Goal: Contribute content: Add original content to the website for others to see

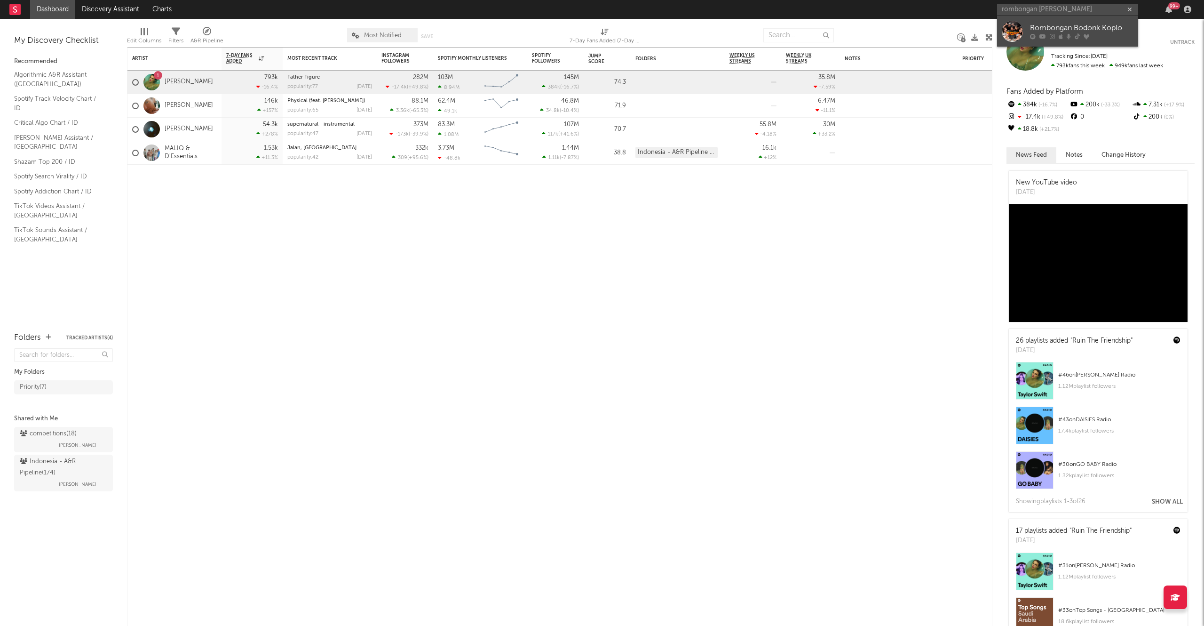
type input "rombongan bodon"
click at [1084, 32] on div "Rombongan Bodonk Koplo" at bounding box center [1081, 28] width 103 height 11
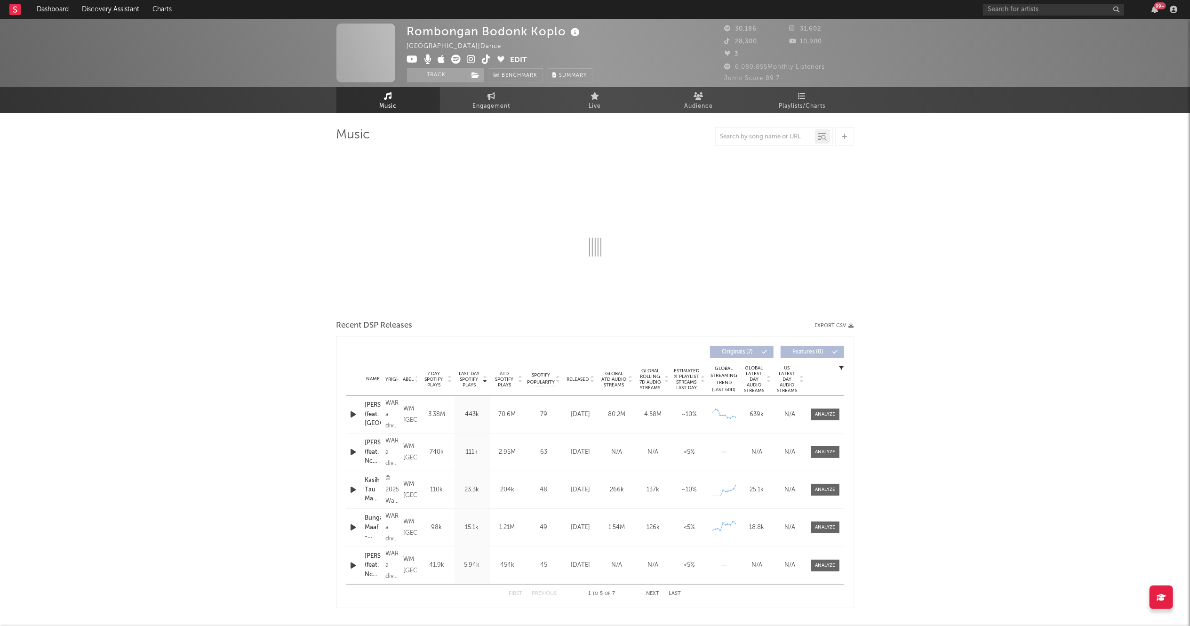
select select "1w"
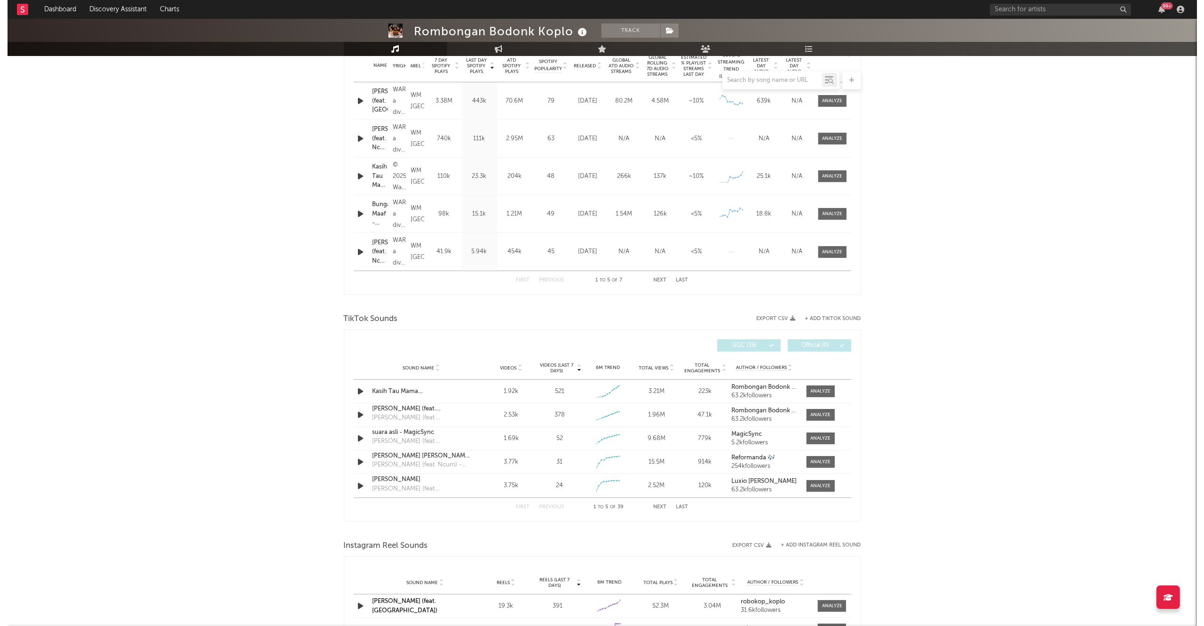
scroll to position [393, 0]
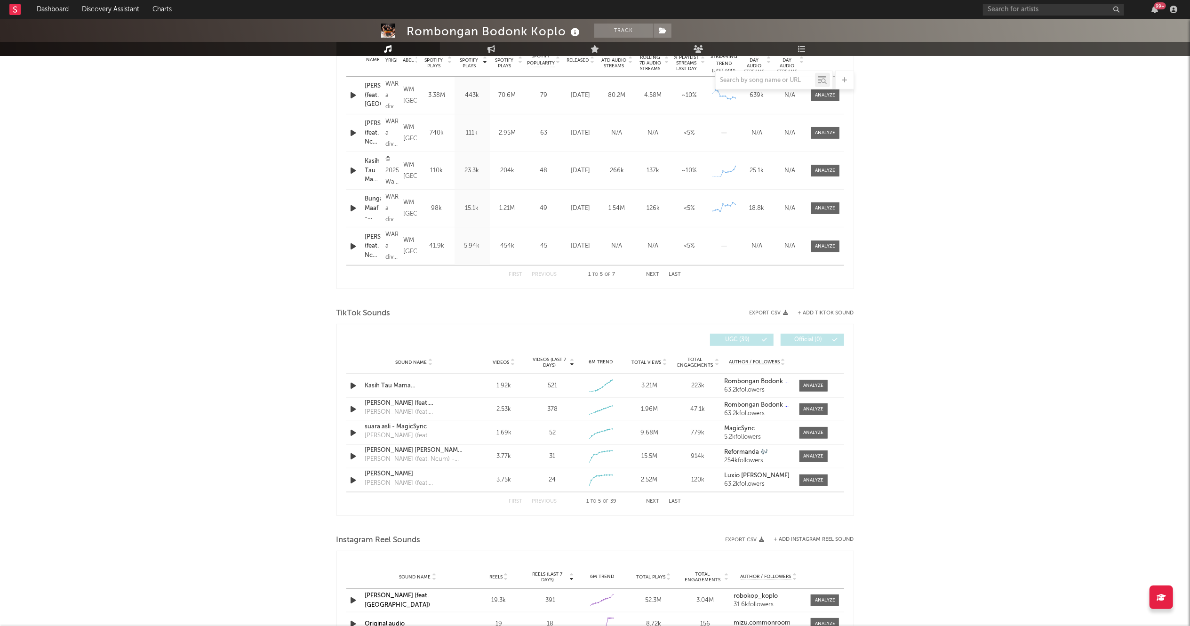
click at [810, 313] on button "+ Add TikTok Sound" at bounding box center [826, 312] width 56 height 5
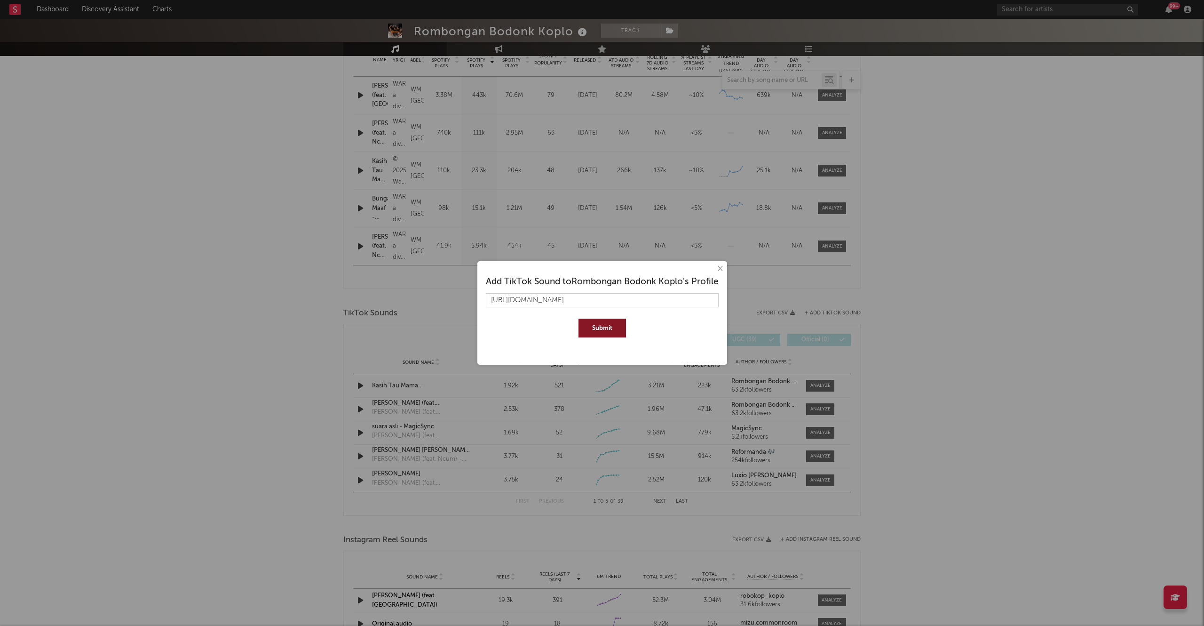
scroll to position [0, 61]
type input "https://www.tiktok.com/music/kasih-tau-mama-ipep-fangky-remix-75561587353087045…"
click at [598, 320] on button "Submit" at bounding box center [603, 327] width 48 height 19
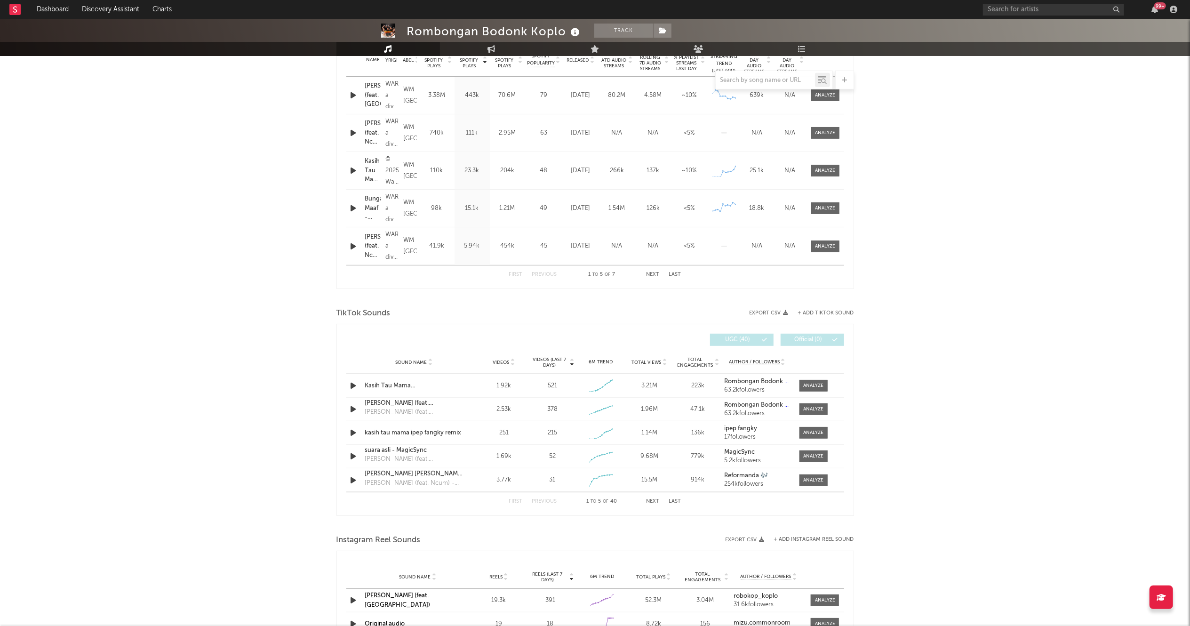
click at [833, 314] on button "+ Add TikTok Sound" at bounding box center [826, 312] width 56 height 5
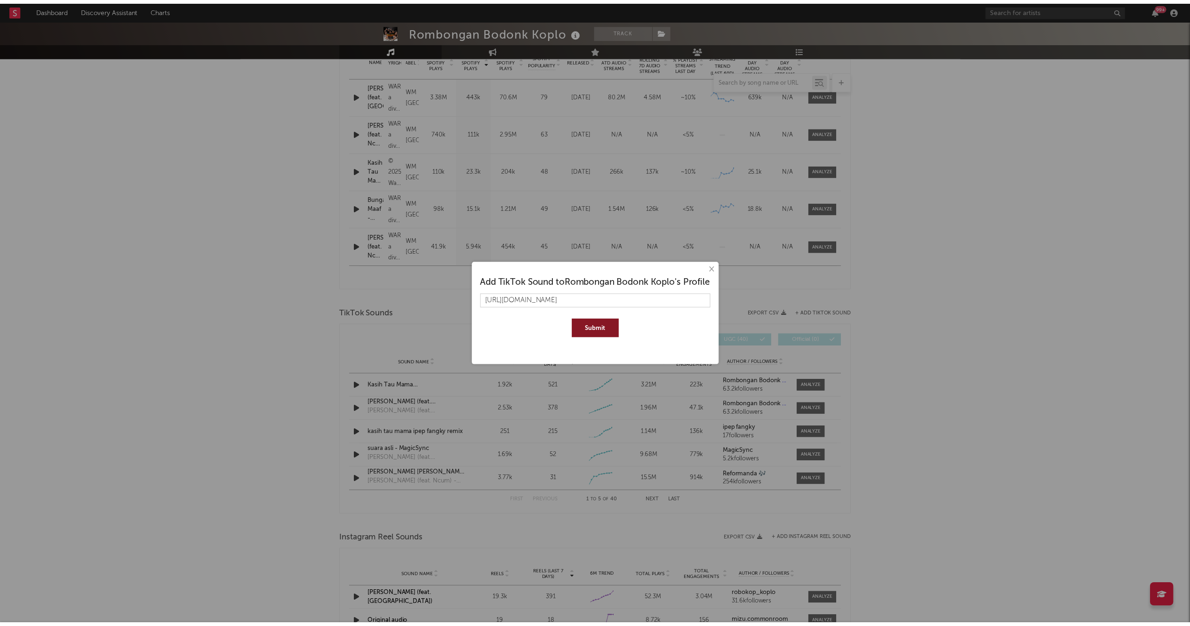
scroll to position [0, 26]
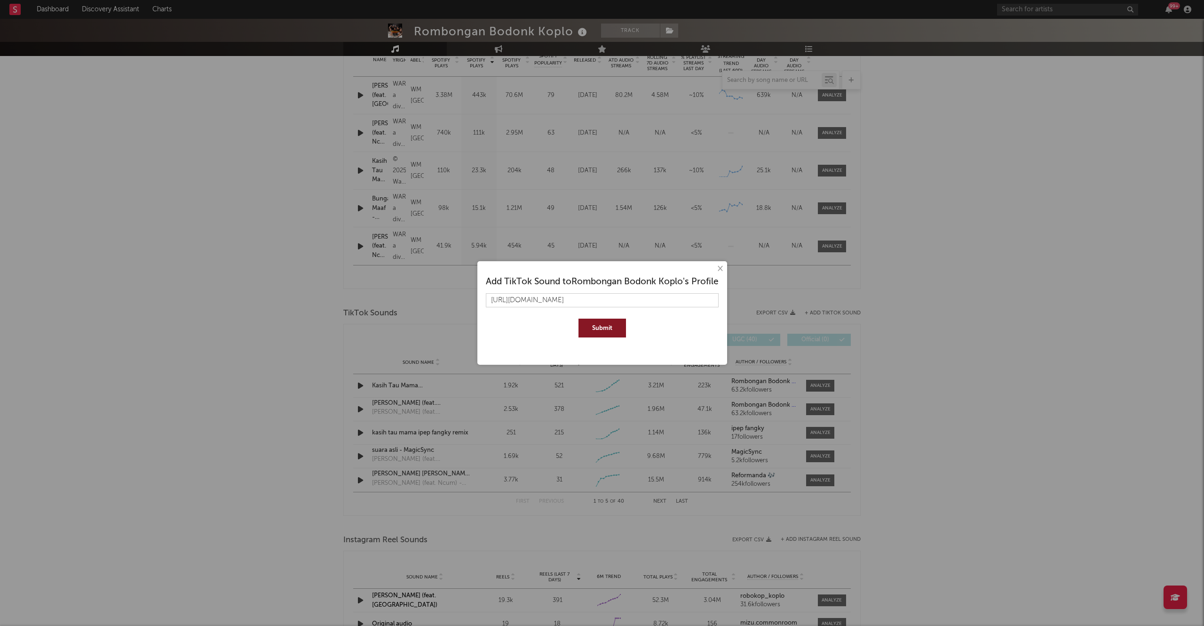
type input "https://www.tiktok.com/music/suara-asli-Akbar-Chalay-7558467358820338452"
click at [579, 318] on button "Submit" at bounding box center [603, 327] width 48 height 19
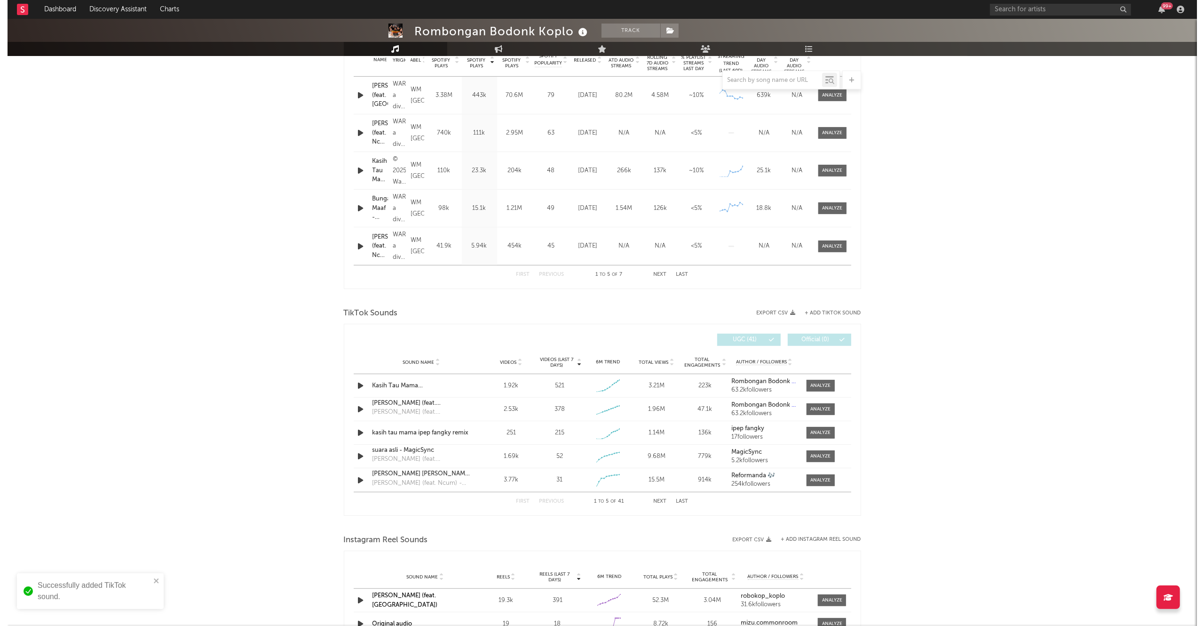
scroll to position [0, 0]
click at [829, 311] on button "+ Add TikTok Sound" at bounding box center [826, 312] width 56 height 5
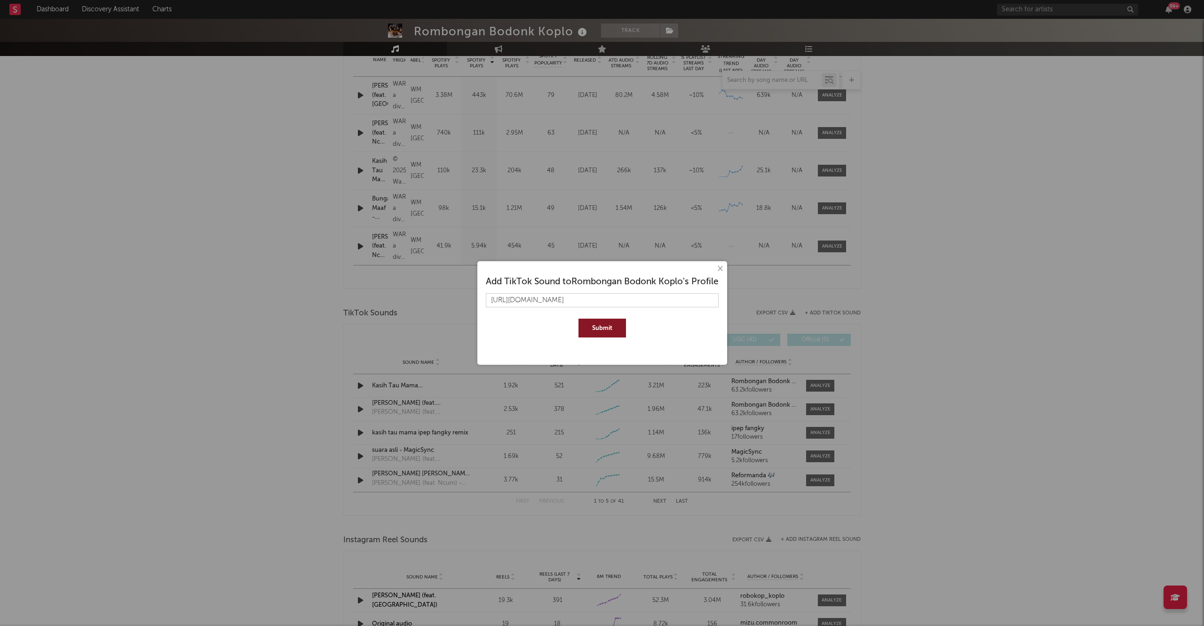
scroll to position [0, 8]
type input "https://www.tiktok.com/music/suara-asli-Ajicoree-7549370456533437189"
click at [611, 327] on button "Submit" at bounding box center [603, 327] width 48 height 19
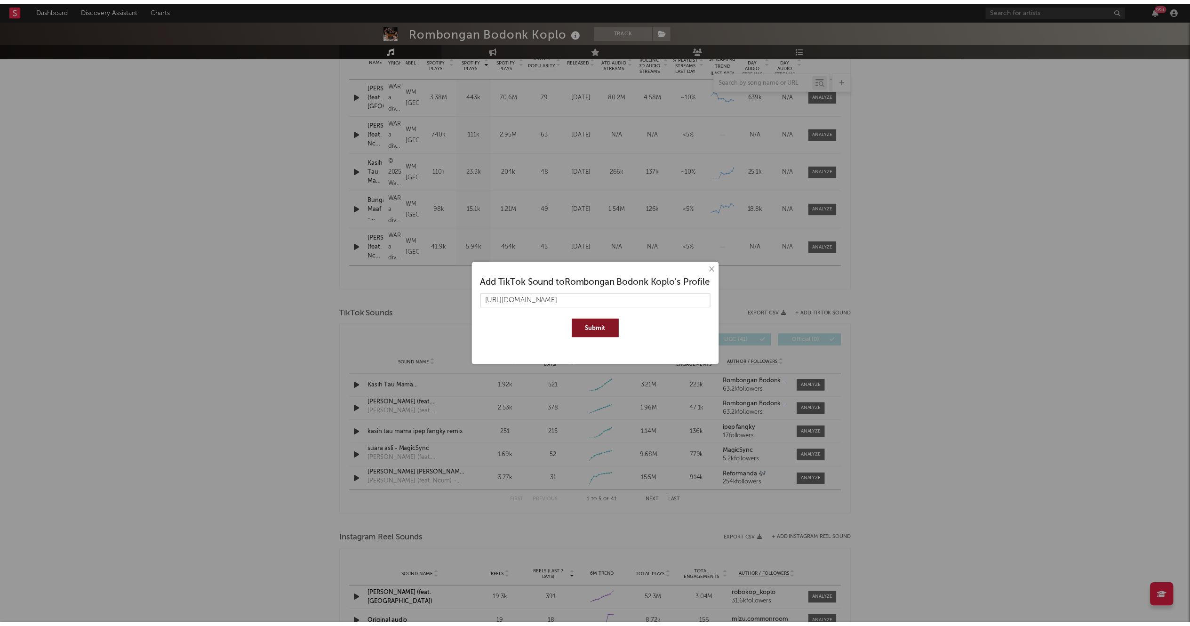
scroll to position [0, 0]
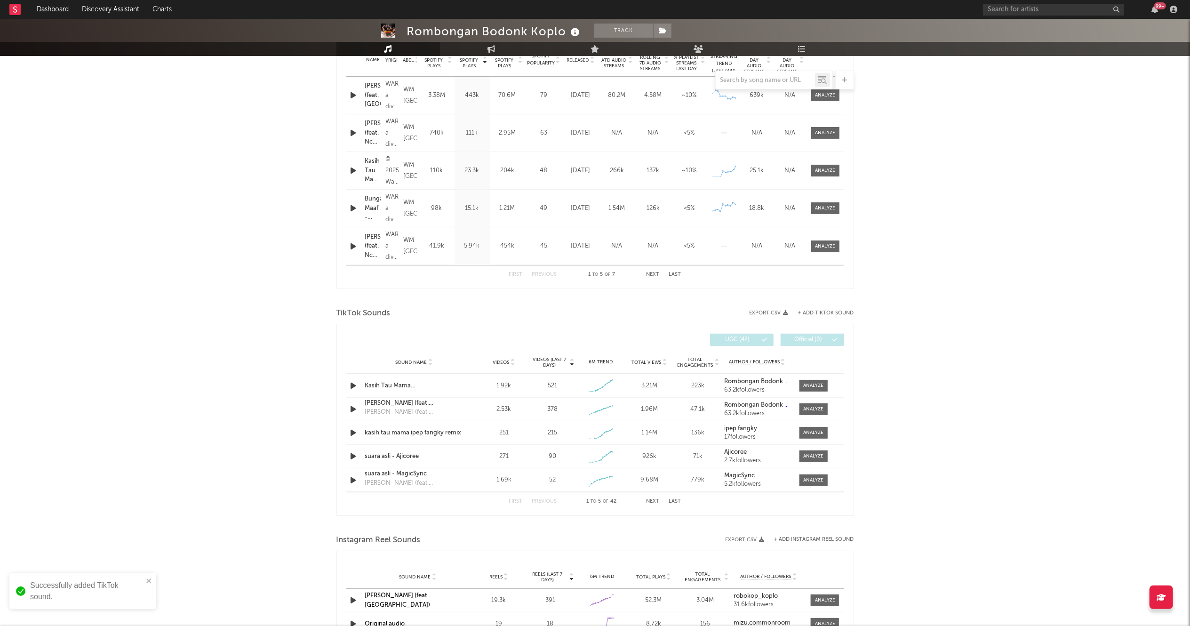
click at [875, 355] on div "Rombongan Bodonk Koplo Track Indonesia | Dance Edit Track Benchmark Summary 30,…" at bounding box center [595, 336] width 1190 height 1421
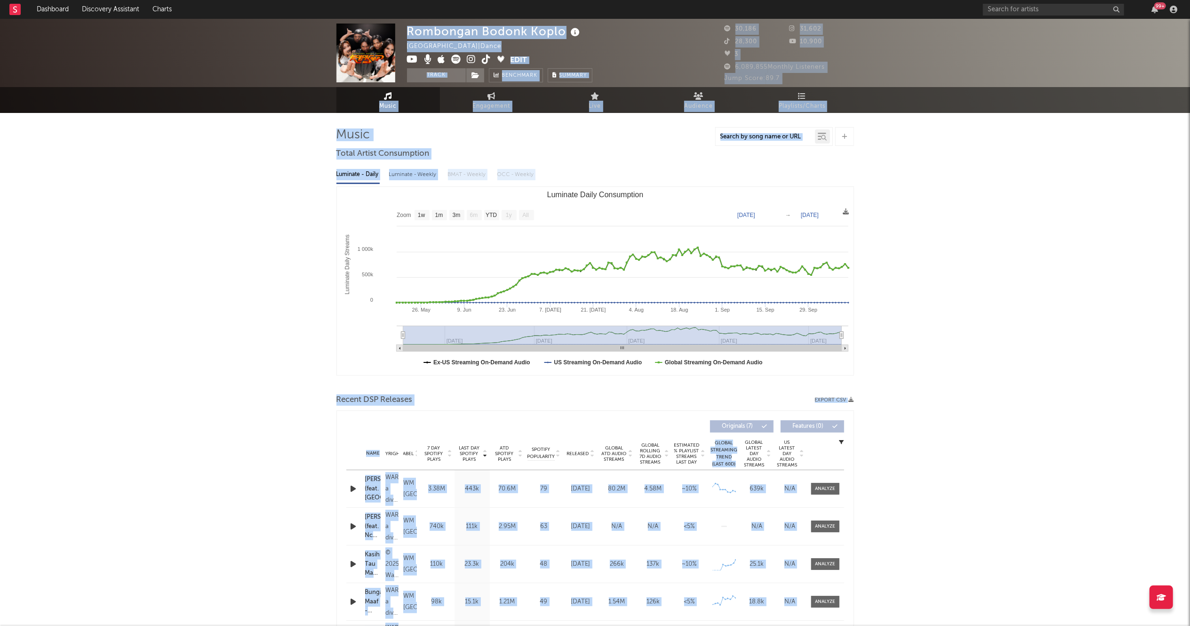
drag, startPoint x: 875, startPoint y: 355, endPoint x: 683, endPoint y: -53, distance: 450.5
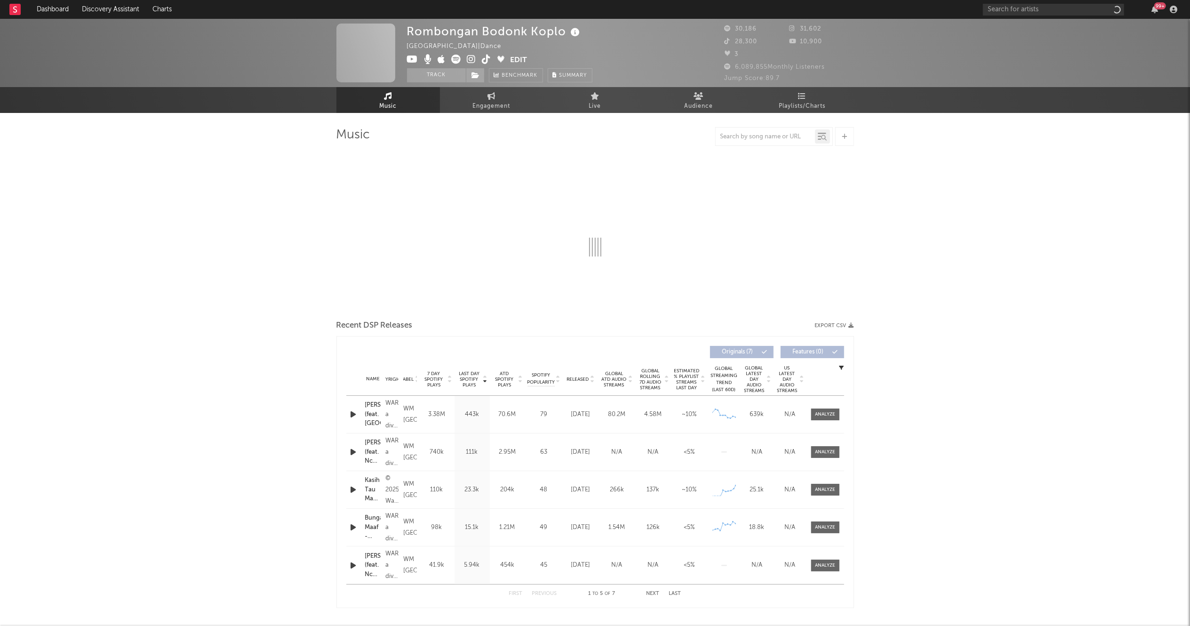
select select "1w"
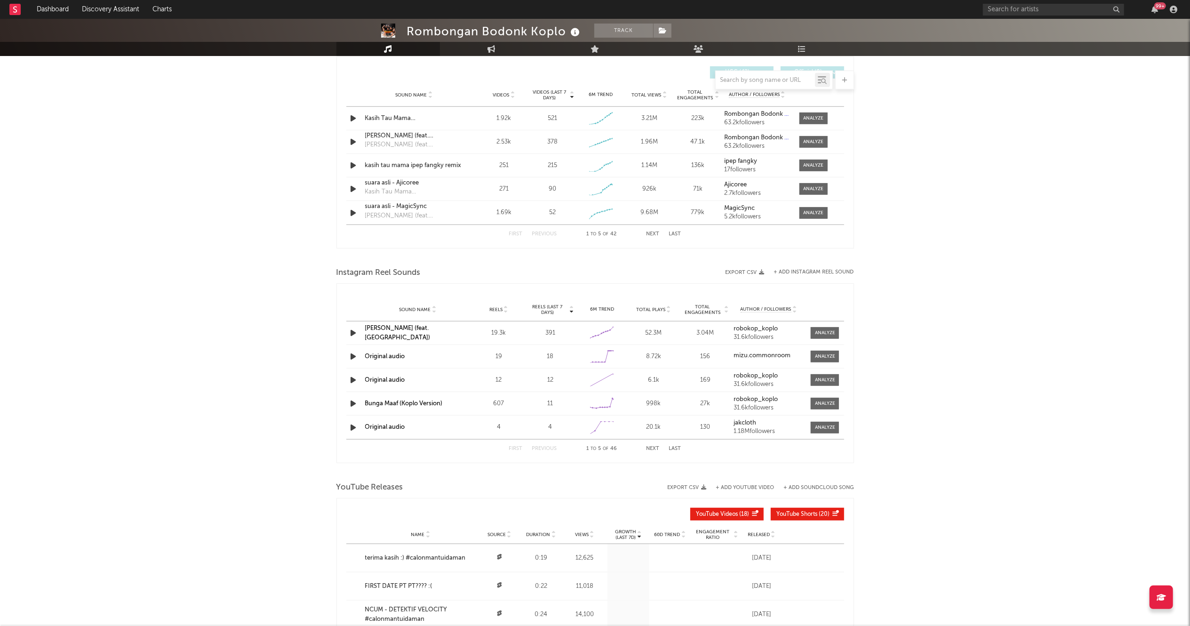
scroll to position [478, 0]
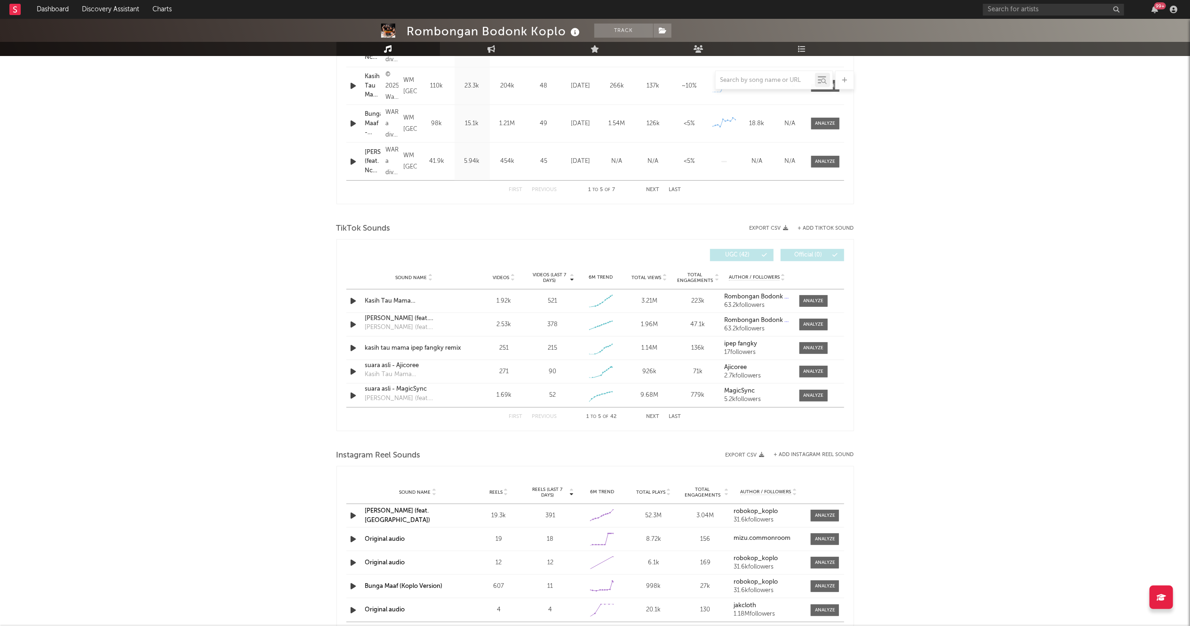
click at [416, 288] on div "Sound Name Videos Videos (last 7 days) Weekly Growth % 6M Trend Total Views Tot…" at bounding box center [595, 278] width 498 height 24
click at [427, 279] on div at bounding box center [430, 277] width 6 height 7
click at [426, 276] on span "Sound Name" at bounding box center [412, 278] width 32 height 6
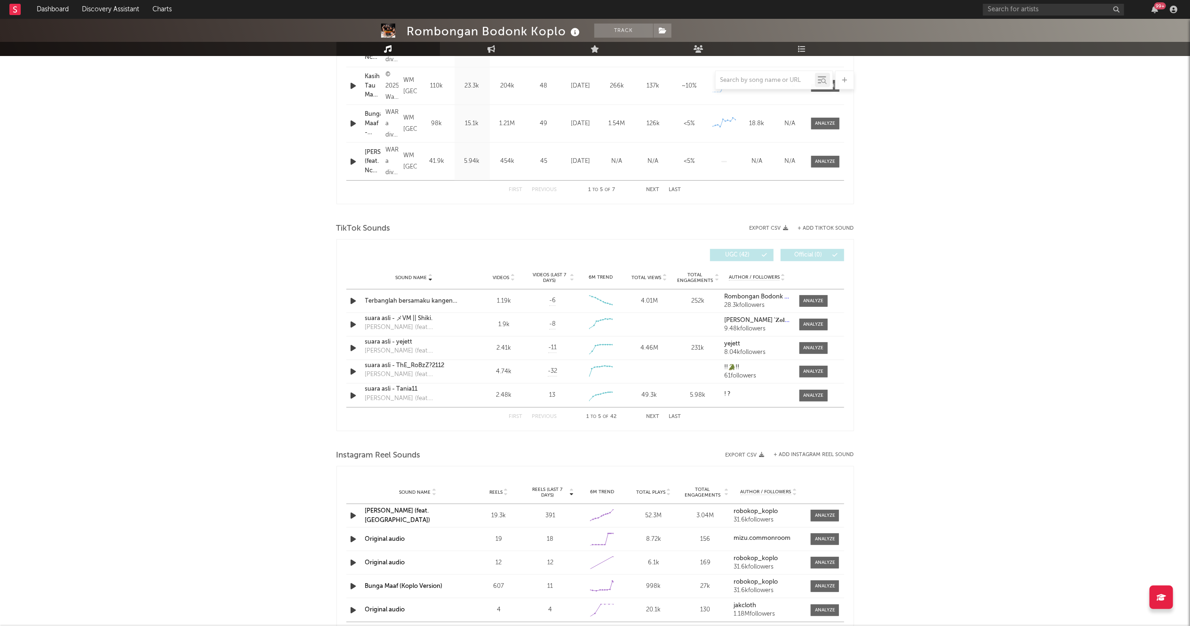
click at [426, 276] on span "Sound Name" at bounding box center [412, 278] width 32 height 6
click at [651, 417] on button "Next" at bounding box center [652, 416] width 13 height 5
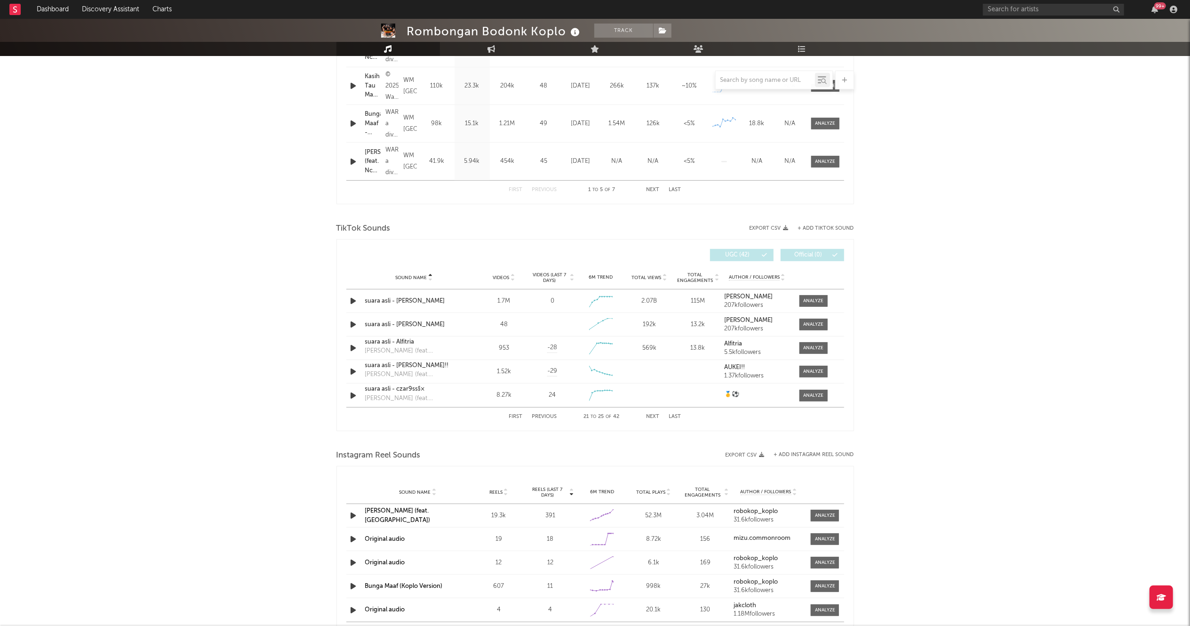
click at [651, 417] on button "Next" at bounding box center [652, 416] width 13 height 5
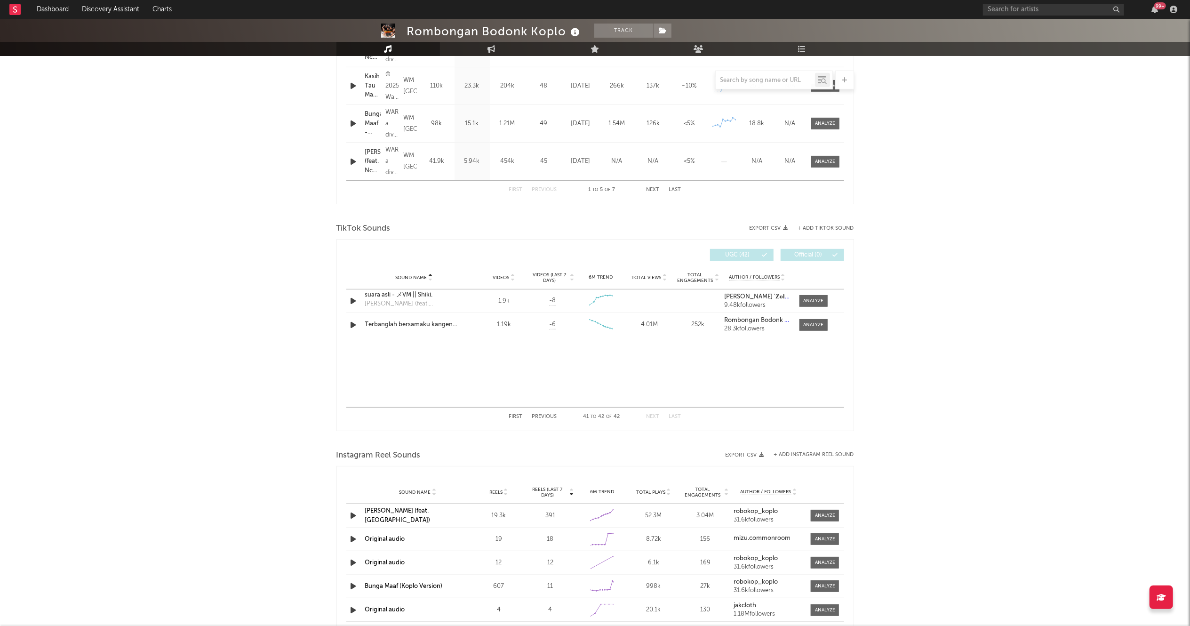
click at [651, 417] on button "Next" at bounding box center [652, 416] width 13 height 5
click at [544, 417] on button "Previous" at bounding box center [544, 416] width 25 height 5
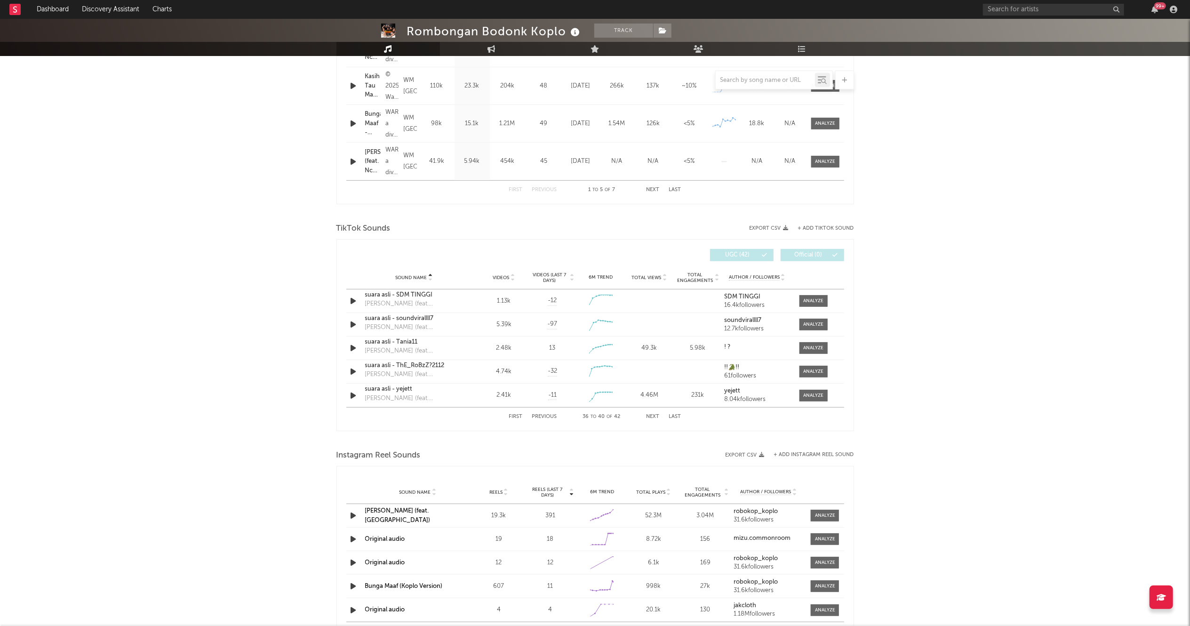
click at [975, 247] on div "Rombongan Bodonk Koplo Track [GEOGRAPHIC_DATA] | Dance Edit Track Benchmark Sum…" at bounding box center [595, 251] width 1190 height 1421
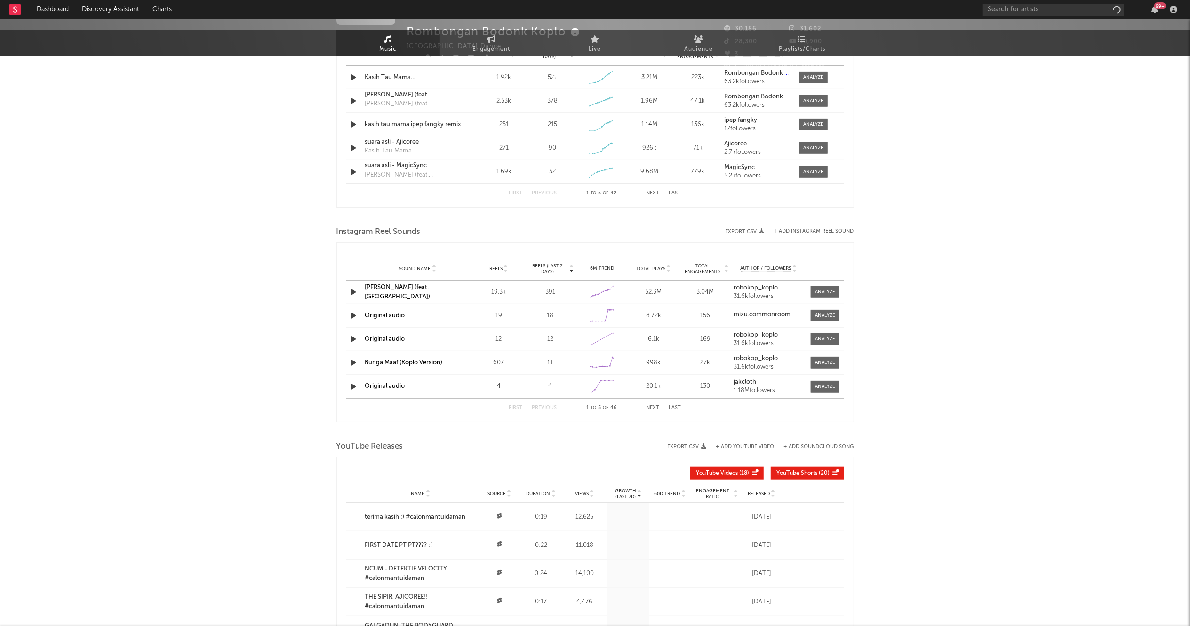
select select "1w"
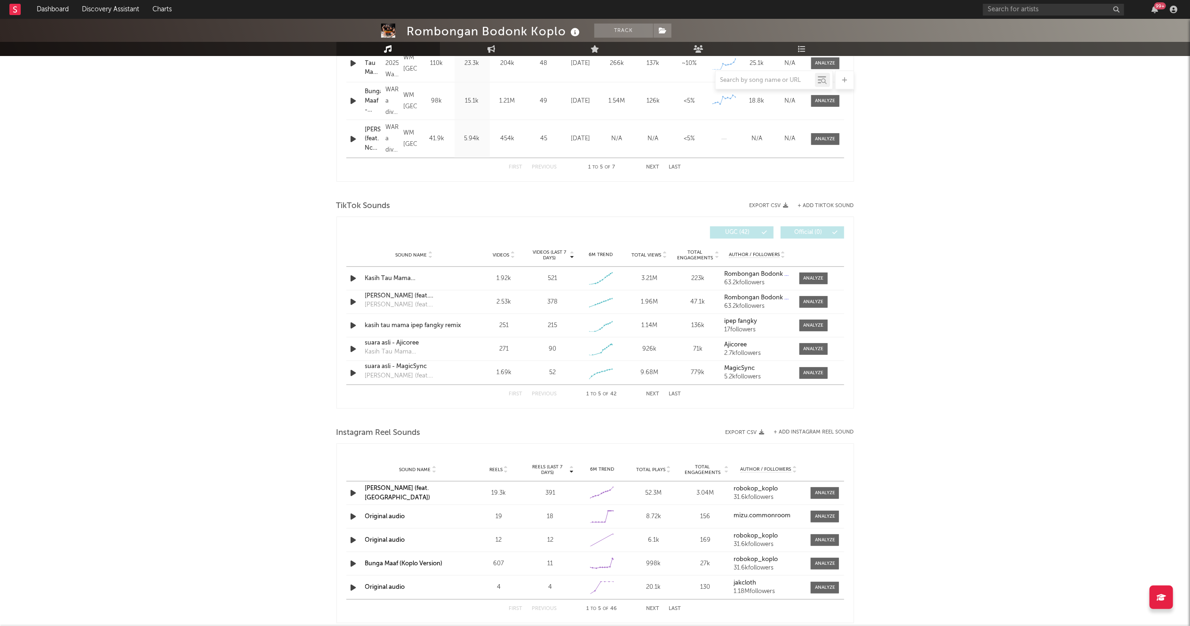
scroll to position [504, 0]
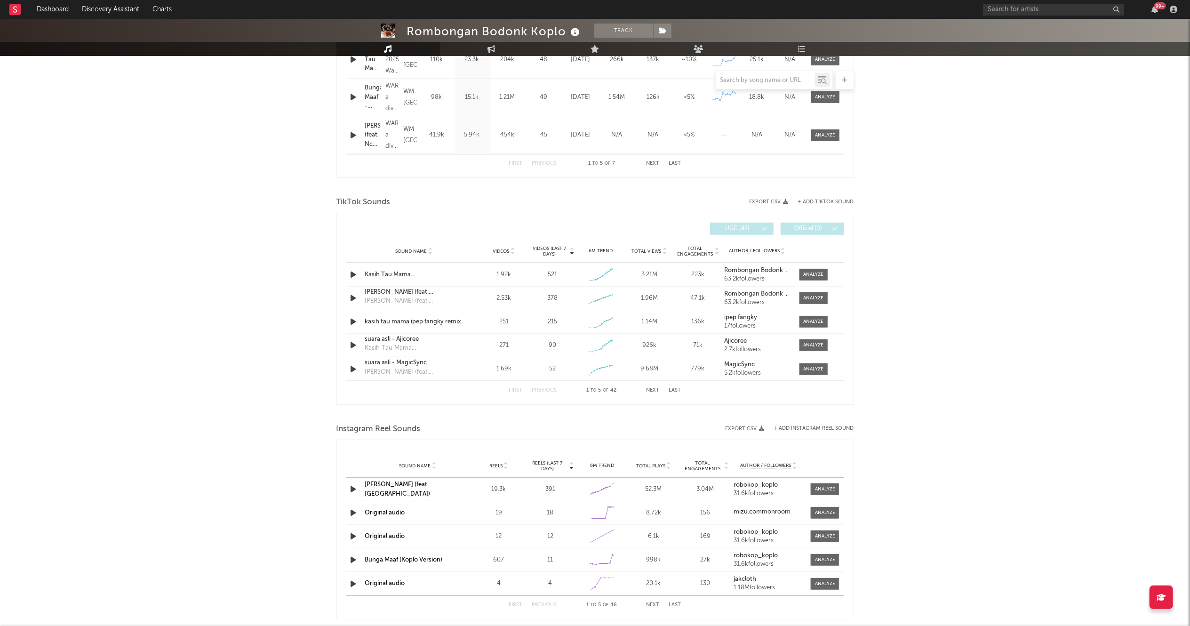
click at [548, 250] on span "Videos (last 7 days)" at bounding box center [549, 251] width 38 height 11
click at [656, 391] on button "Next" at bounding box center [652, 390] width 13 height 5
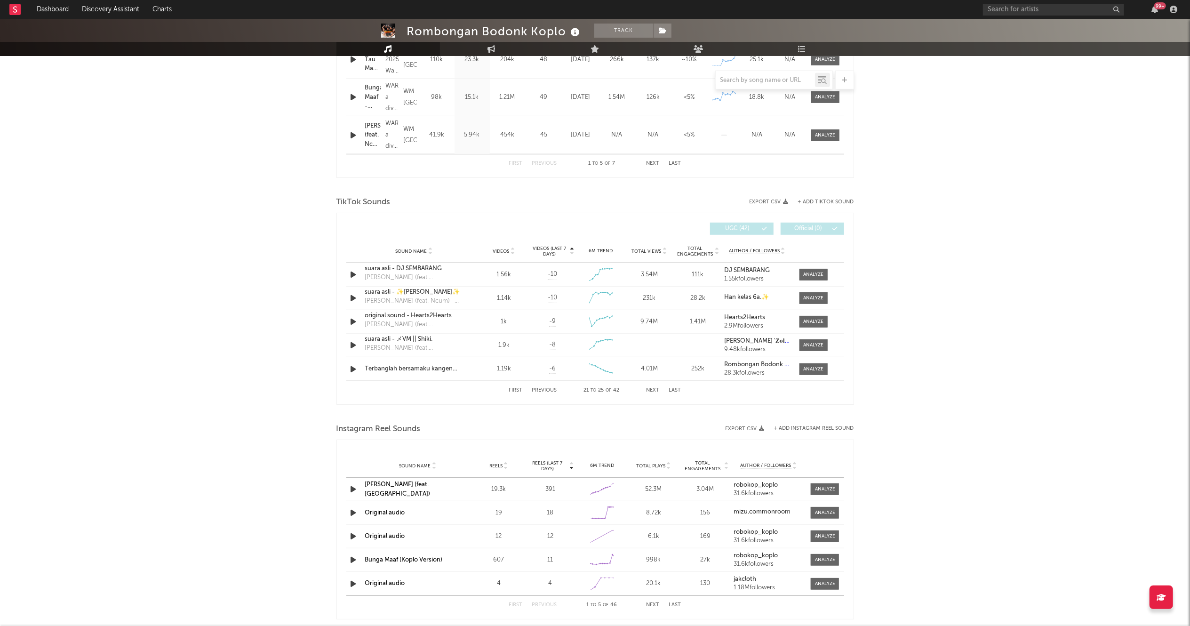
click at [656, 391] on button "Next" at bounding box center [652, 390] width 13 height 5
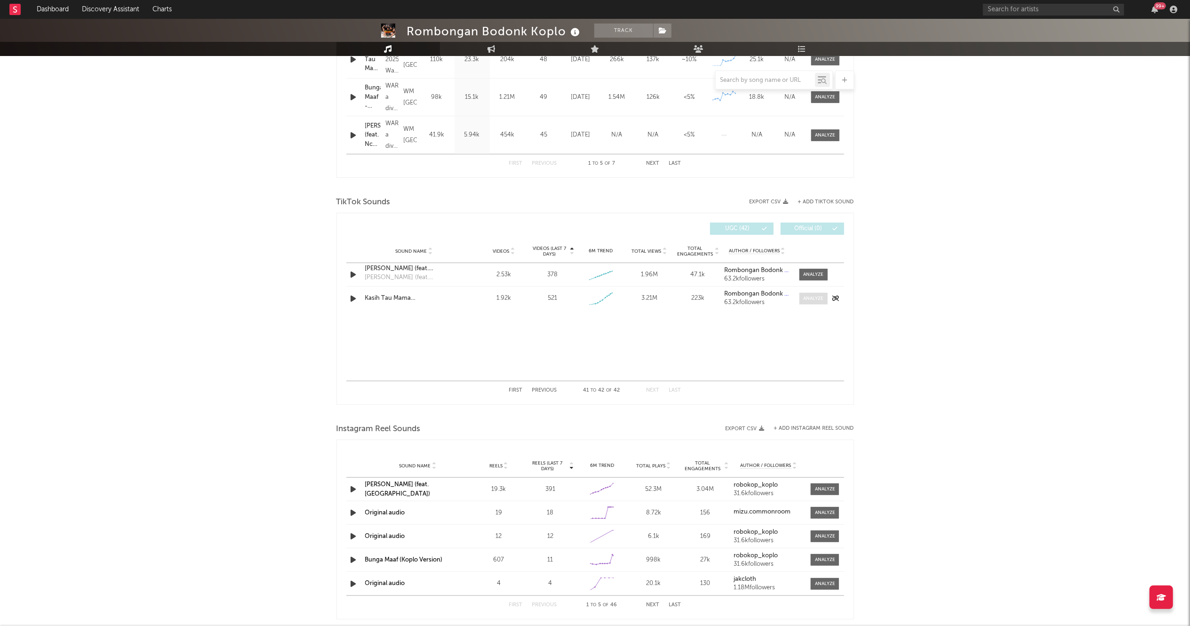
click at [818, 300] on div at bounding box center [813, 298] width 20 height 7
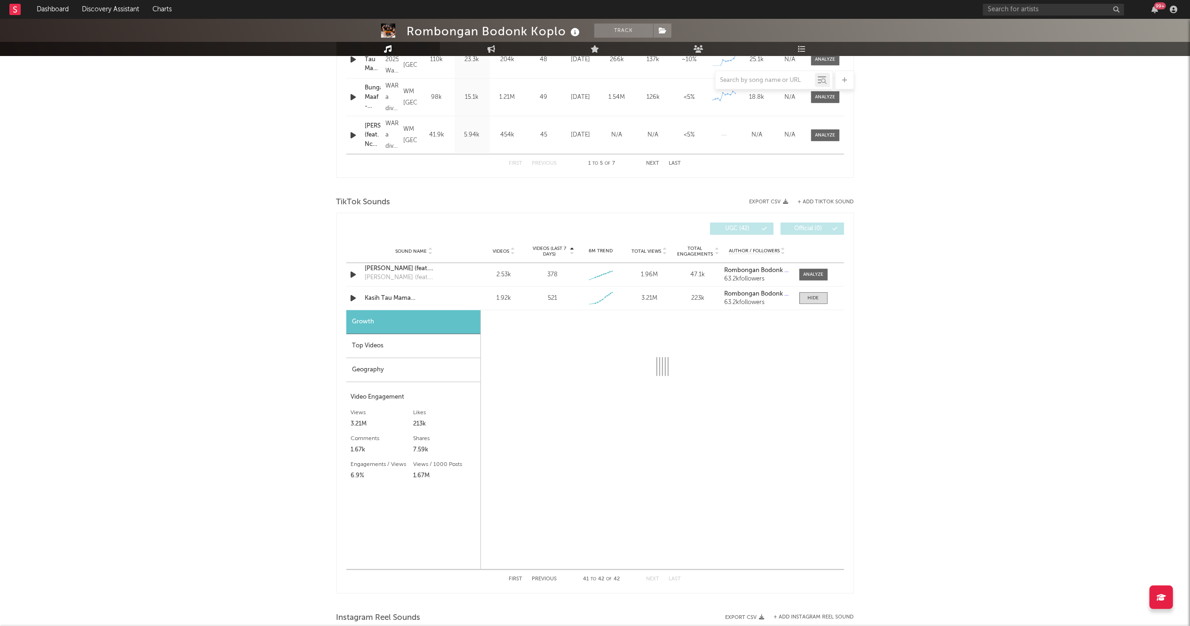
select select "1w"
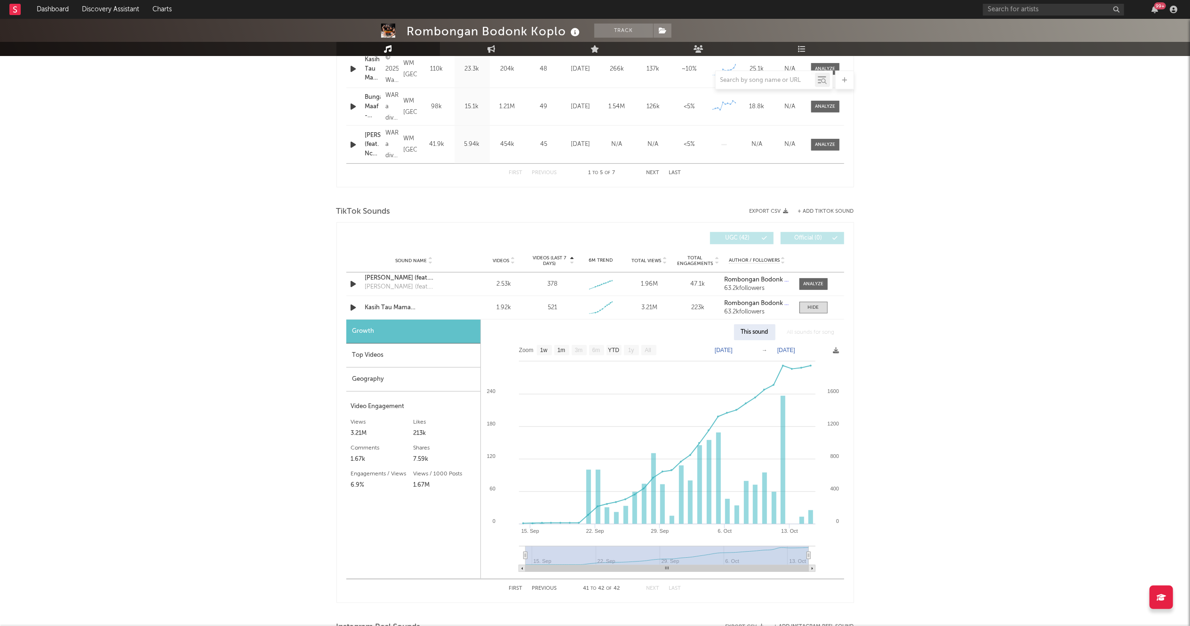
scroll to position [497, 0]
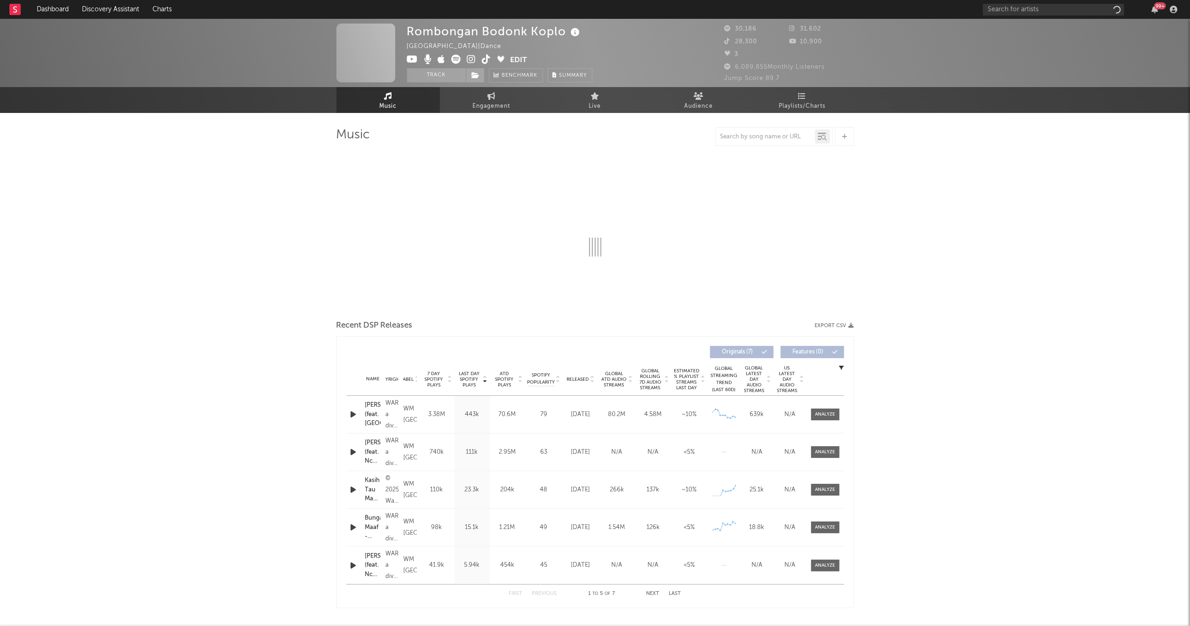
select select "1w"
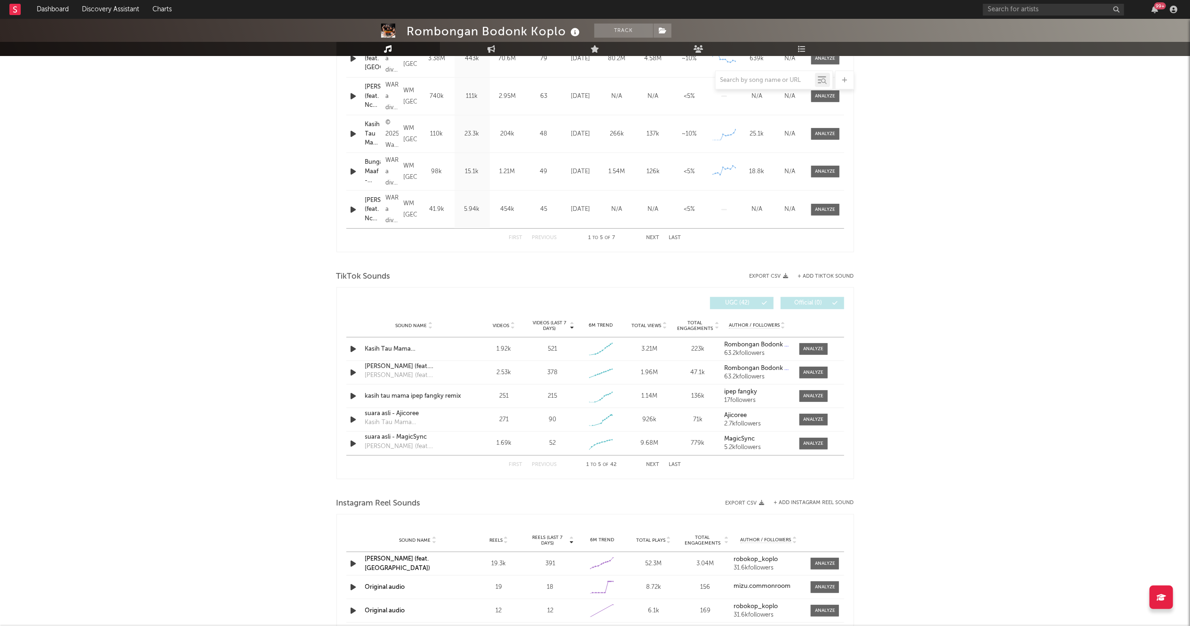
scroll to position [580, 0]
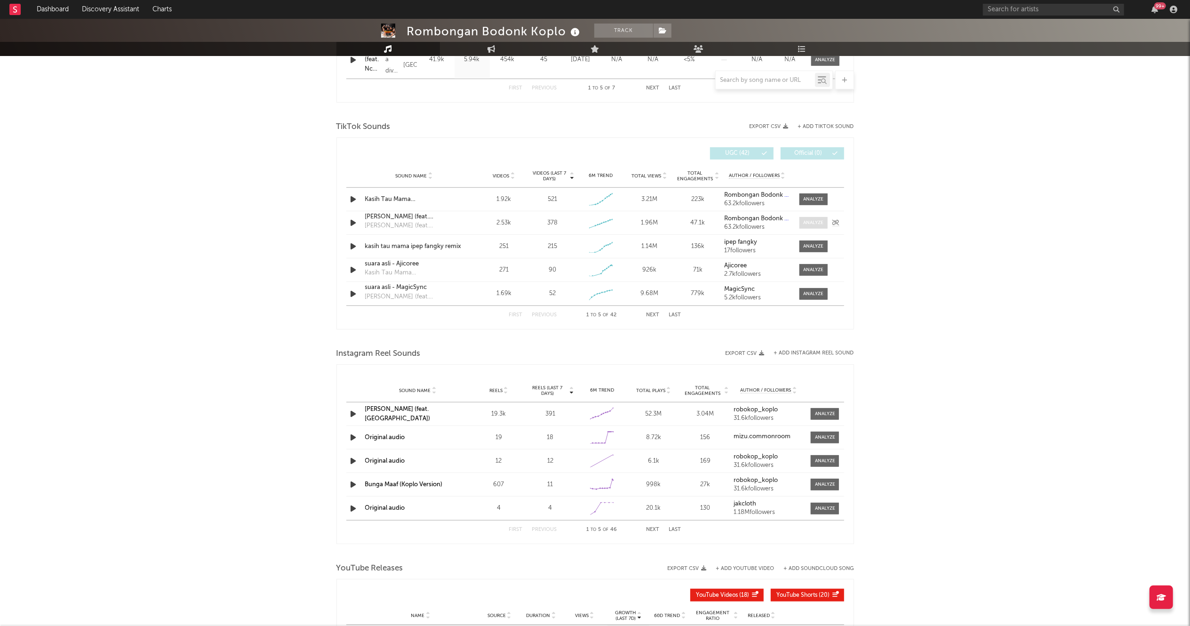
click at [815, 225] on div at bounding box center [813, 222] width 20 height 7
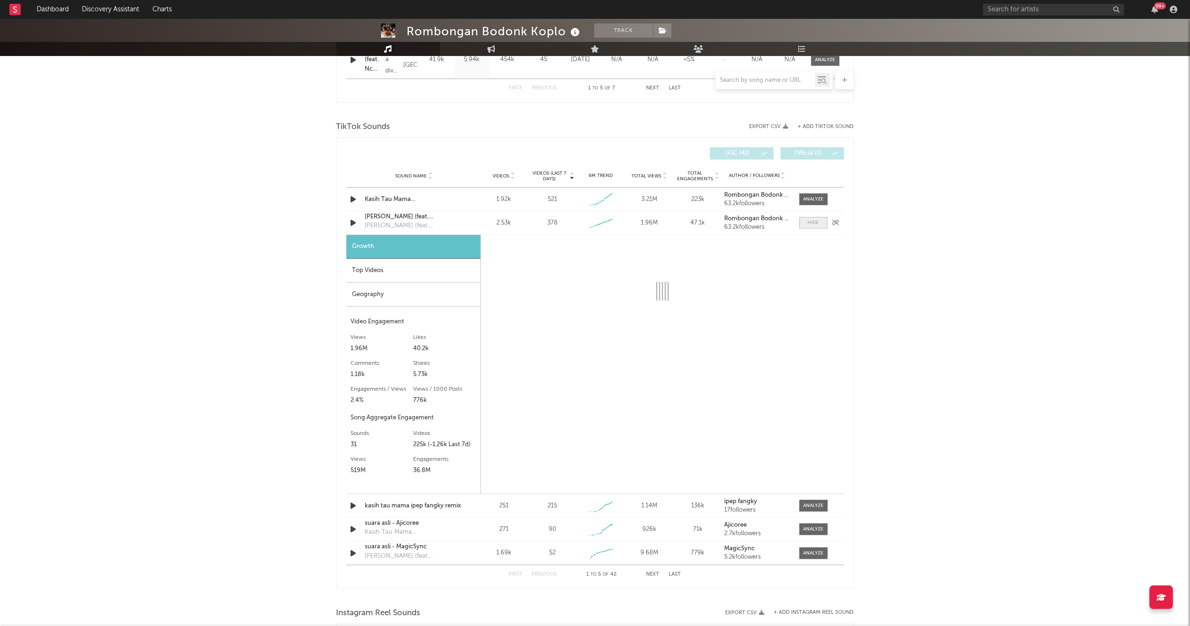
select select "1w"
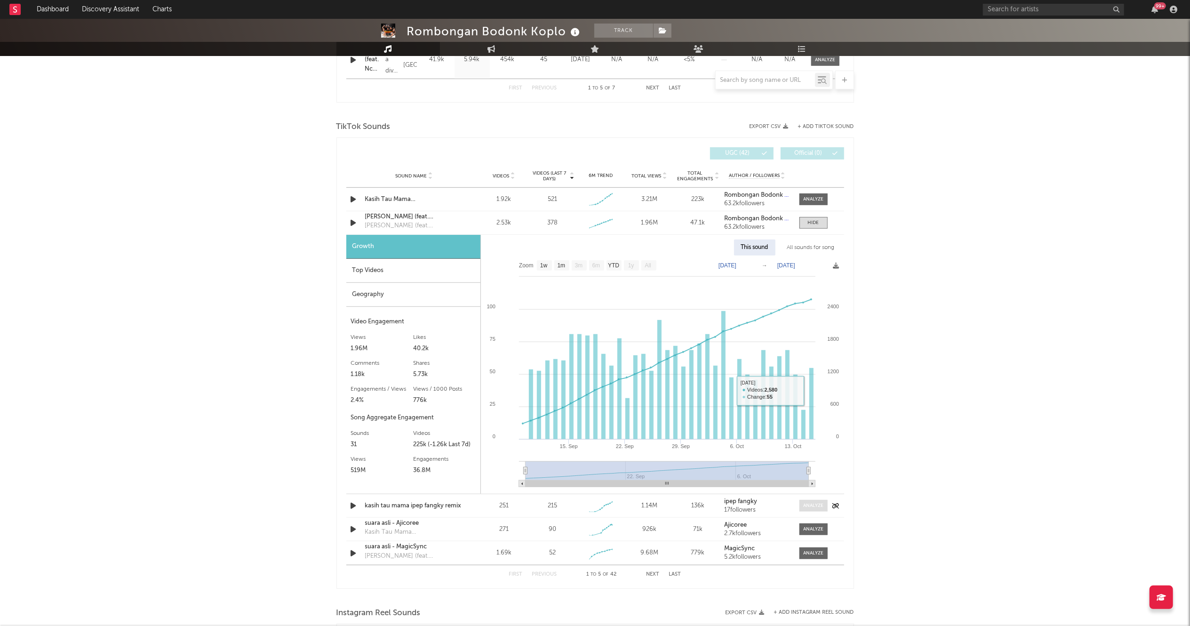
click at [817, 505] on div at bounding box center [813, 505] width 20 height 7
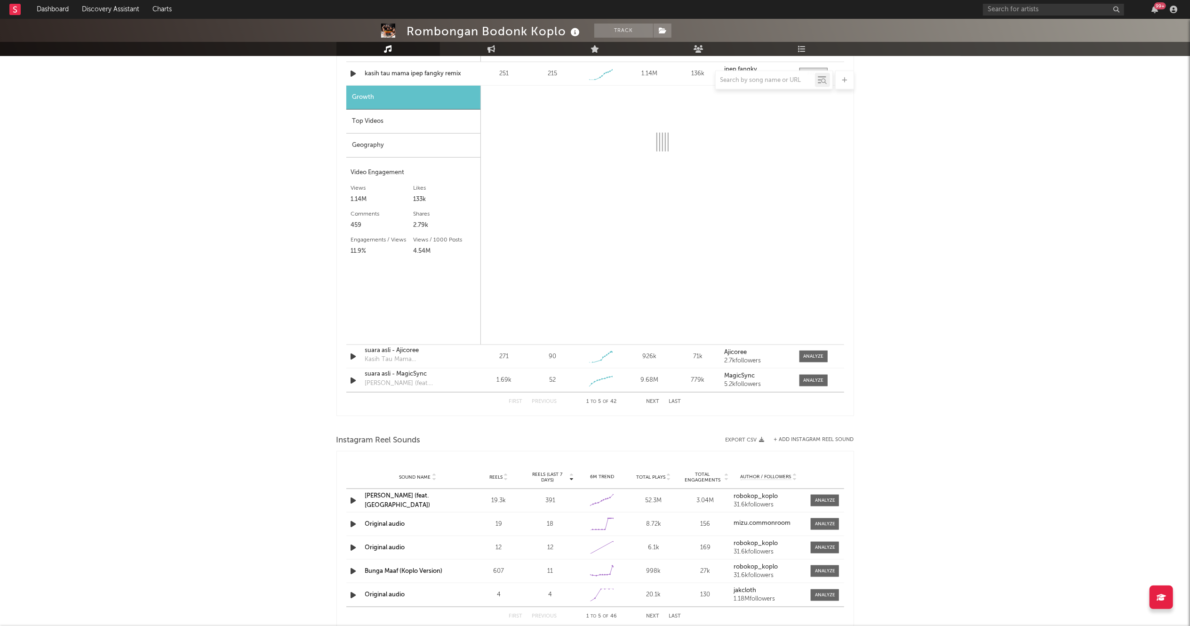
select select "1w"
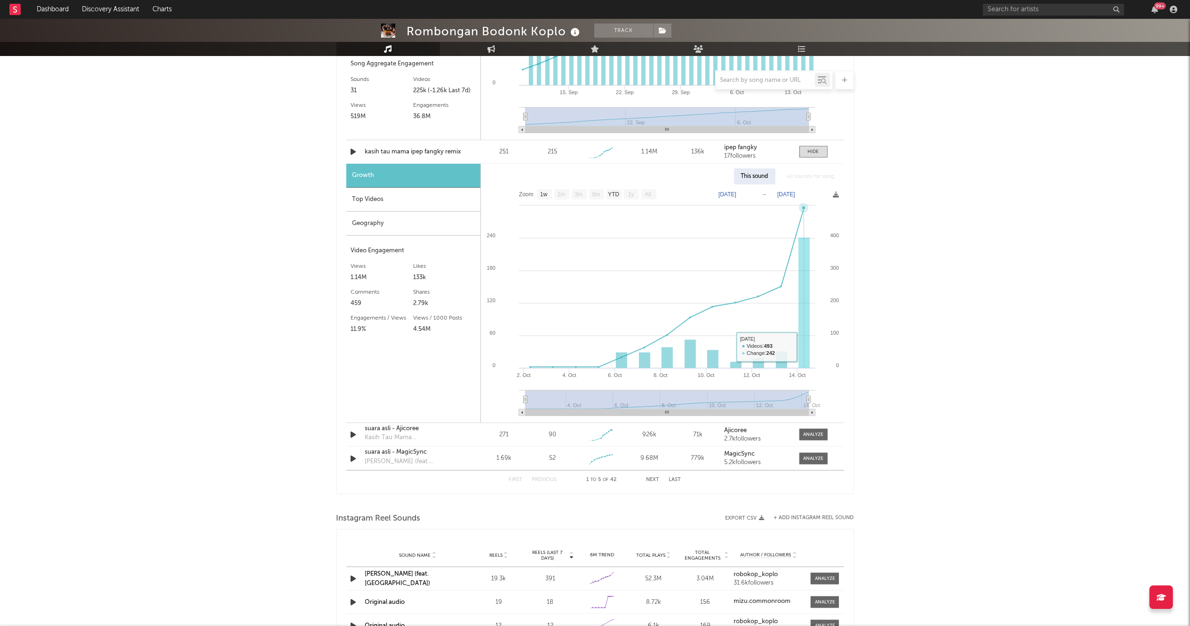
scroll to position [934, 0]
click at [810, 427] on div "Sound Name suara asli - Ajicoree Kasih Tau Mama (Malam Minggu) Videos 271 Video…" at bounding box center [595, 433] width 498 height 23
click at [814, 434] on div at bounding box center [813, 433] width 20 height 7
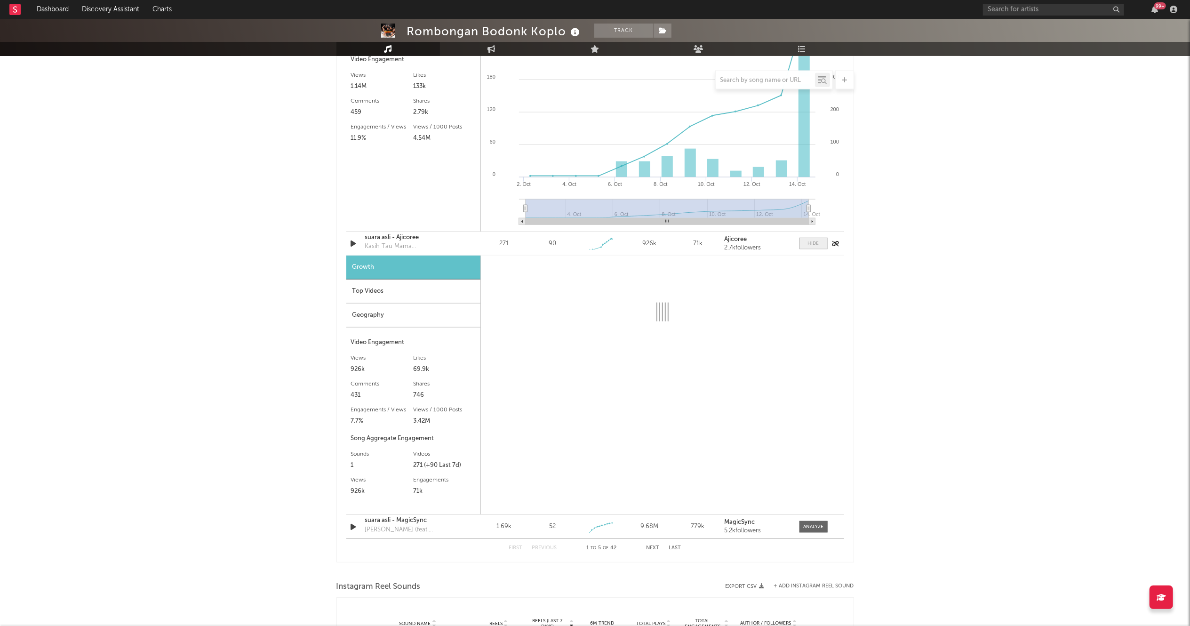
scroll to position [1126, 0]
select select "1w"
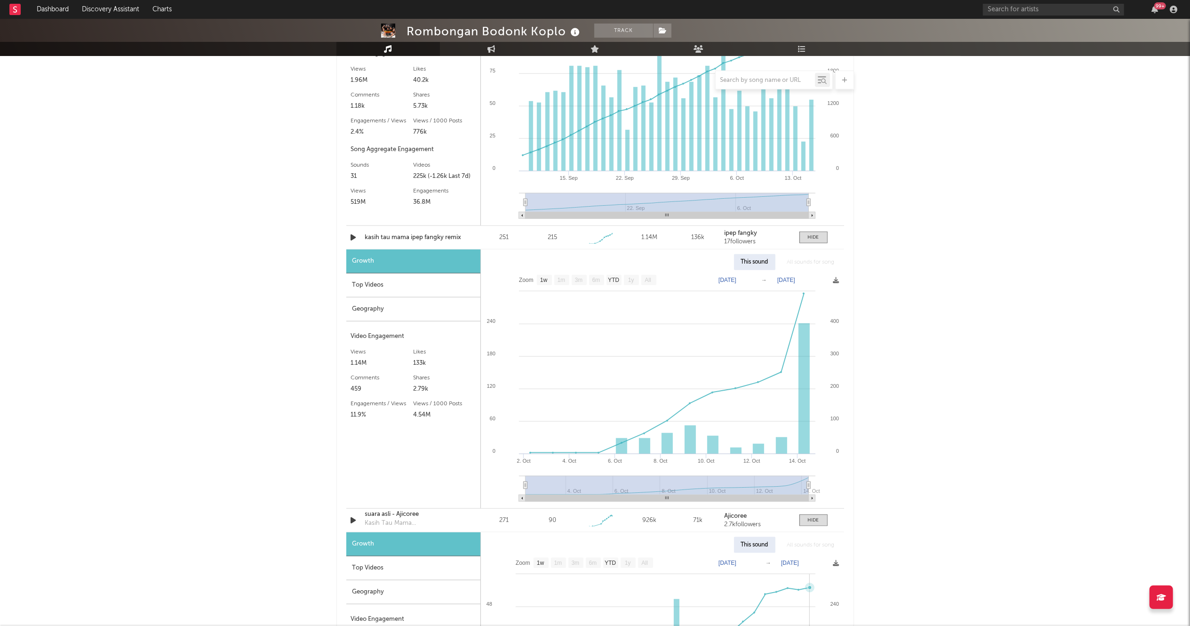
scroll to position [852, 0]
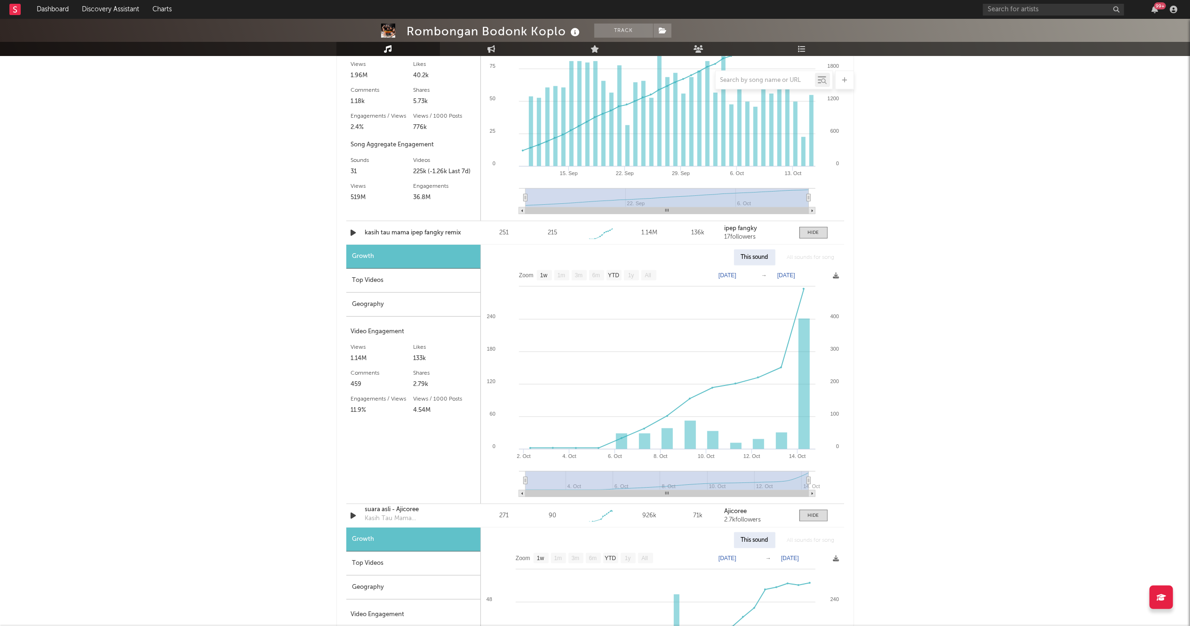
click at [995, 242] on div "Rombongan Bodonk Koplo Track [GEOGRAPHIC_DATA] | Dance Edit Track Benchmark Sum…" at bounding box center [595, 265] width 1190 height 2199
